Goal: Task Accomplishment & Management: Use online tool/utility

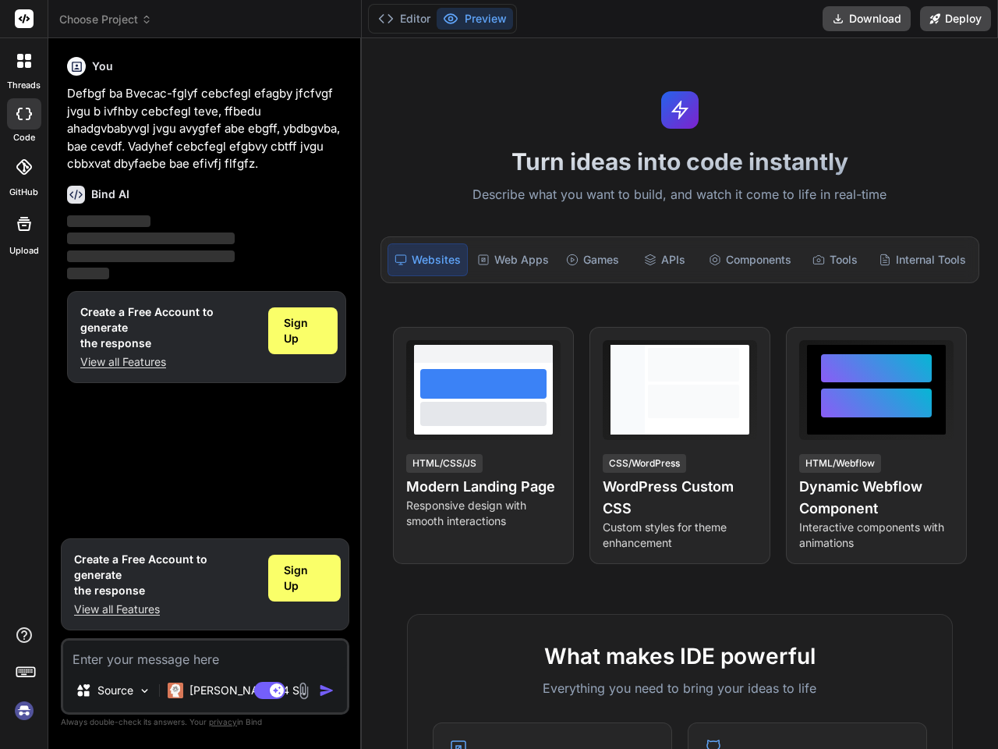
type textarea "x"
click at [23, 65] on icon at bounding box center [24, 61] width 14 height 14
click at [23, 118] on icon at bounding box center [24, 114] width 16 height 12
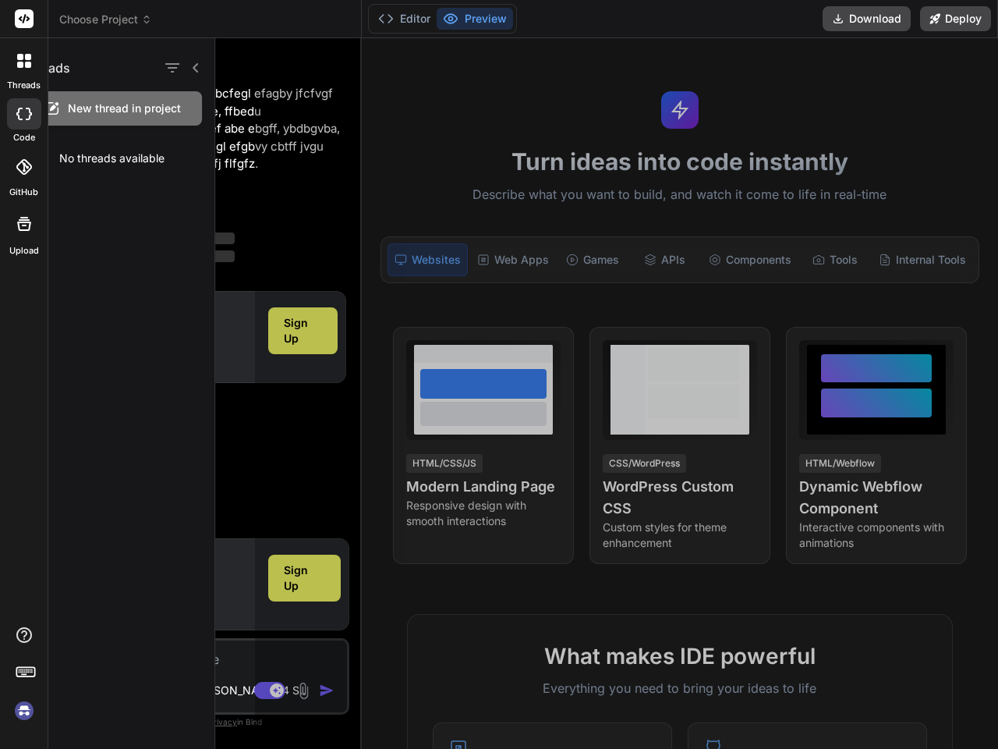
click at [23, 171] on icon at bounding box center [24, 167] width 16 height 16
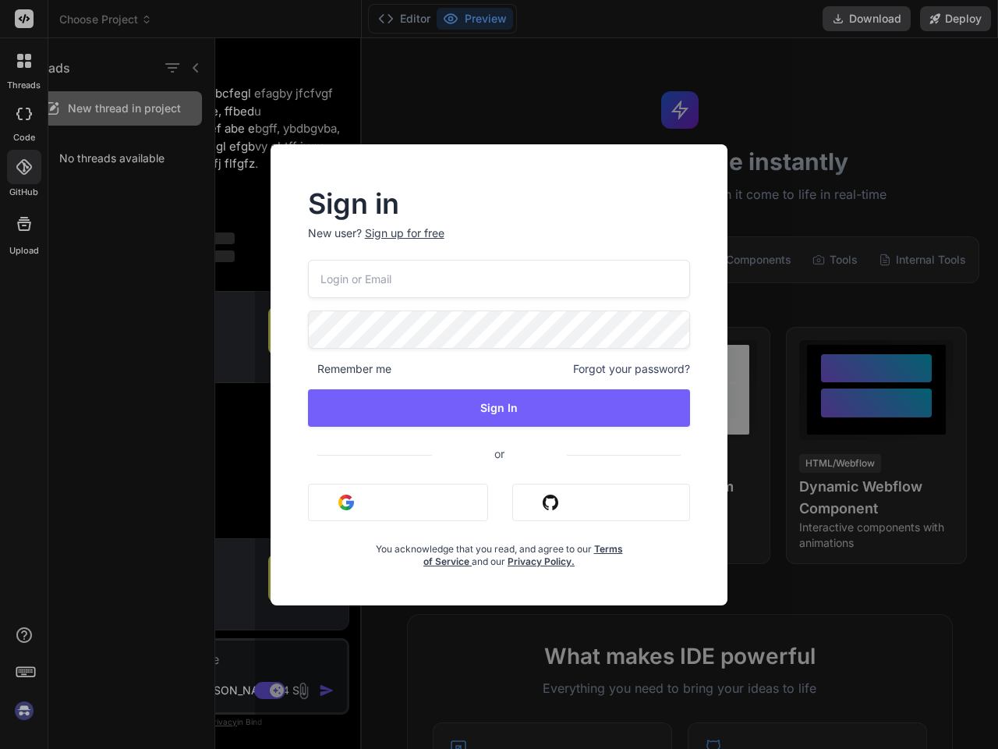
click at [23, 228] on div "Sign in New user? Sign up for free Remember me Forgot your password? Sign In or…" at bounding box center [499, 374] width 998 height 749
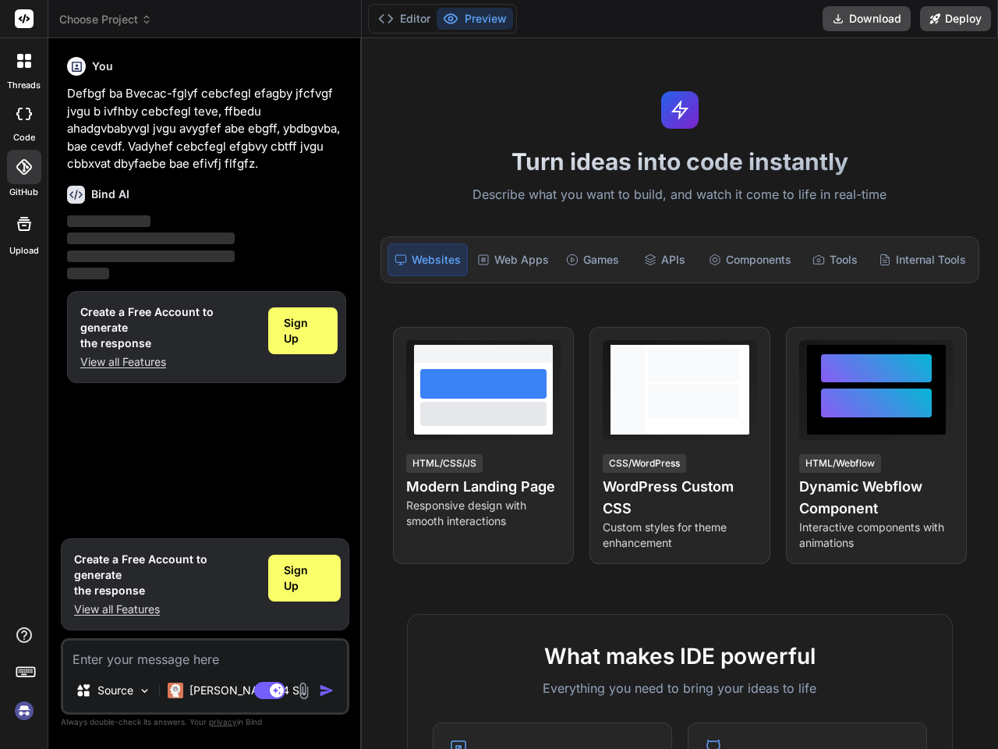
click at [24, 671] on icon at bounding box center [26, 671] width 22 height 22
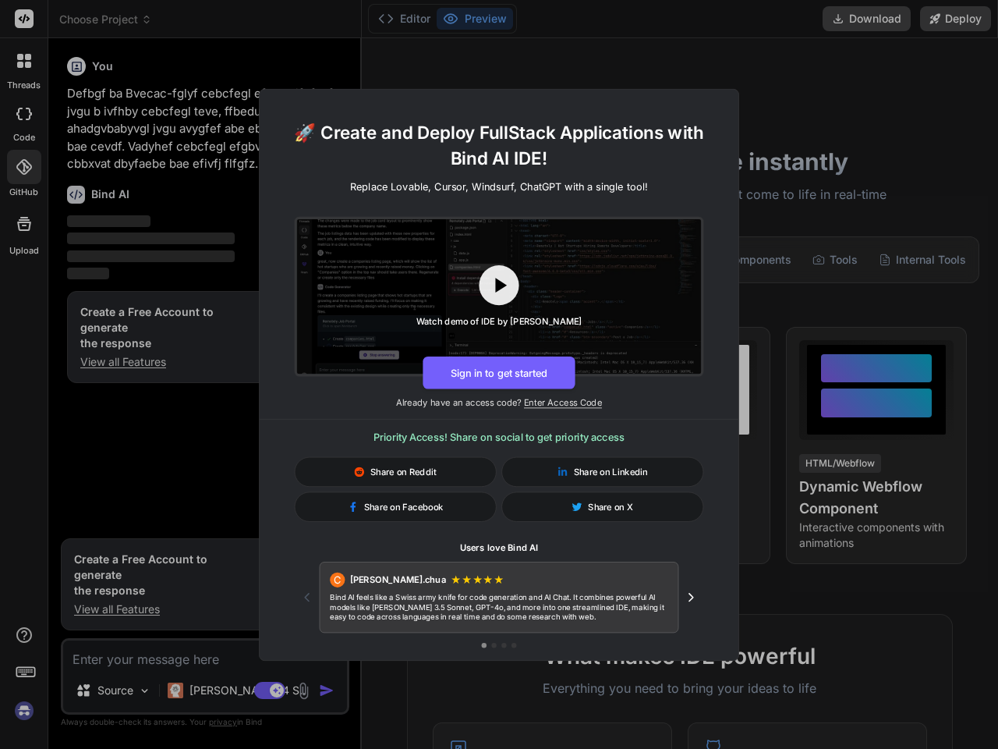
click at [24, 710] on div "🚀 Create and Deploy FullStack Applications with Bind AI IDE! Replace Lovable, C…" at bounding box center [499, 374] width 998 height 749
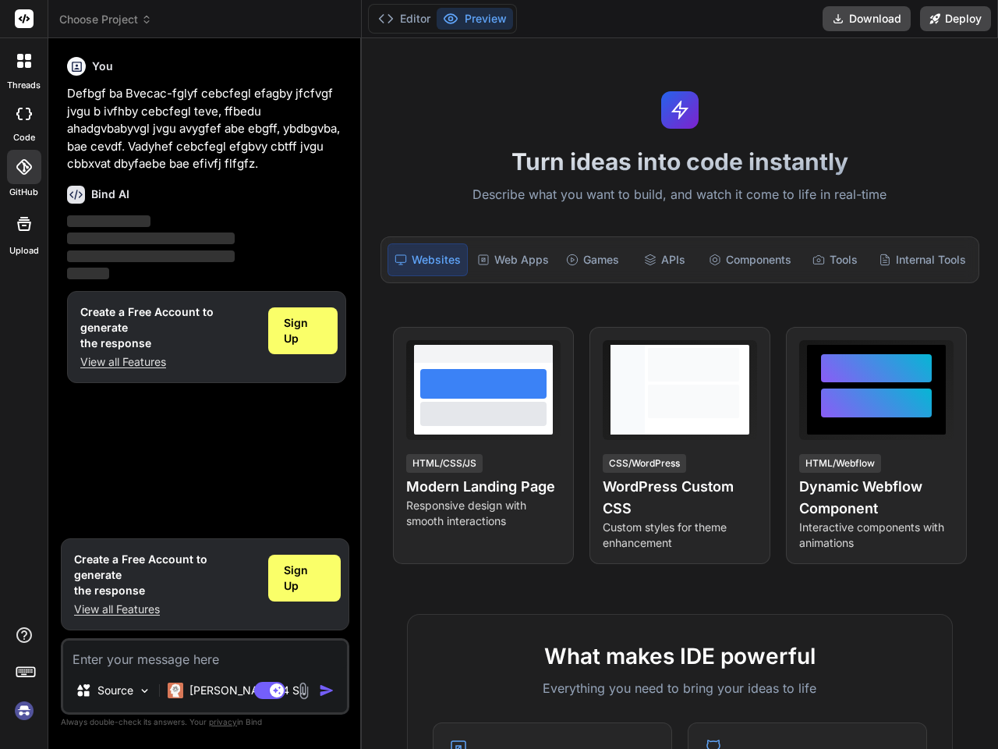
click at [105, 19] on span "Choose Project" at bounding box center [105, 20] width 93 height 16
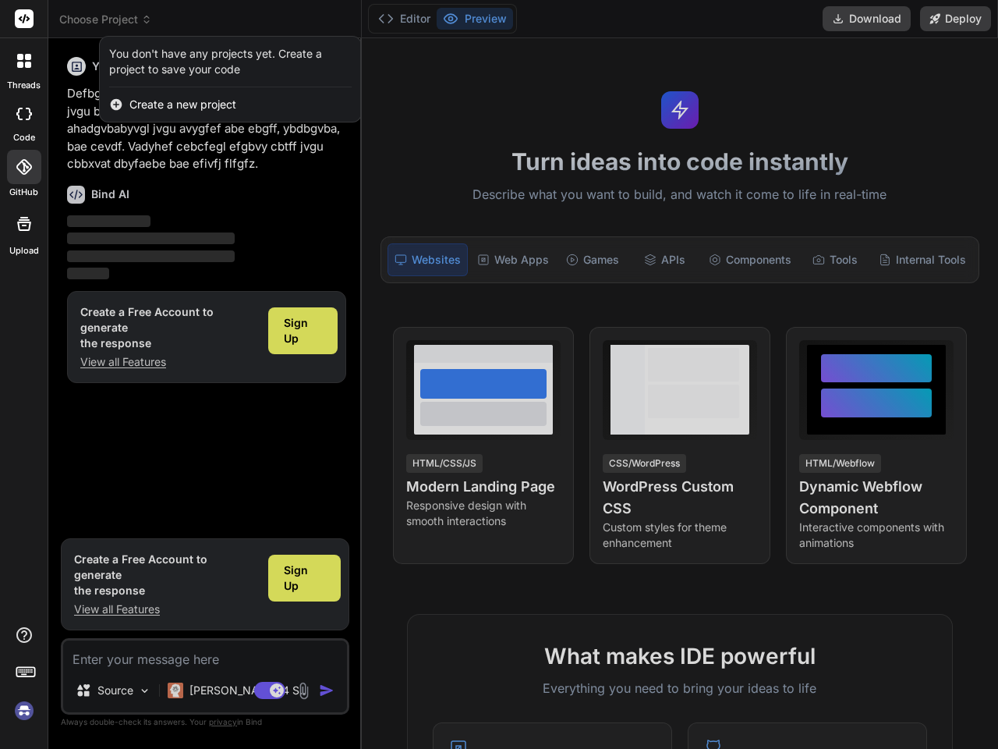
click at [168, 362] on div at bounding box center [499, 374] width 998 height 749
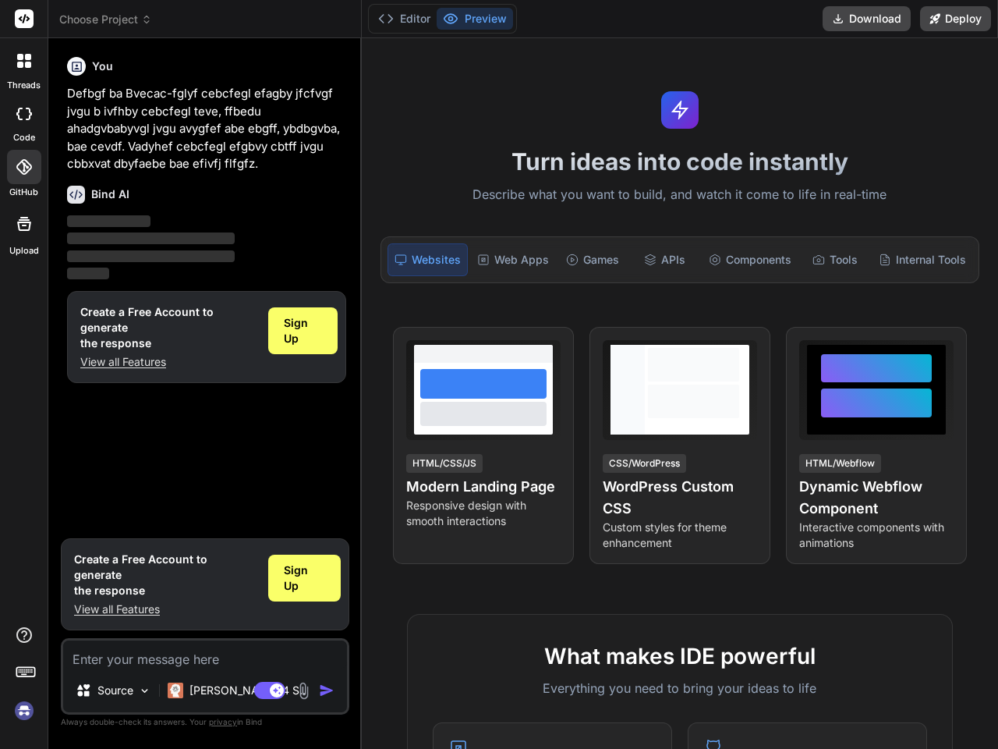
click at [303, 331] on span "Sign Up" at bounding box center [303, 330] width 38 height 31
click at [165, 609] on p "View all Features" at bounding box center [165, 609] width 182 height 16
